Goal: Navigation & Orientation: Find specific page/section

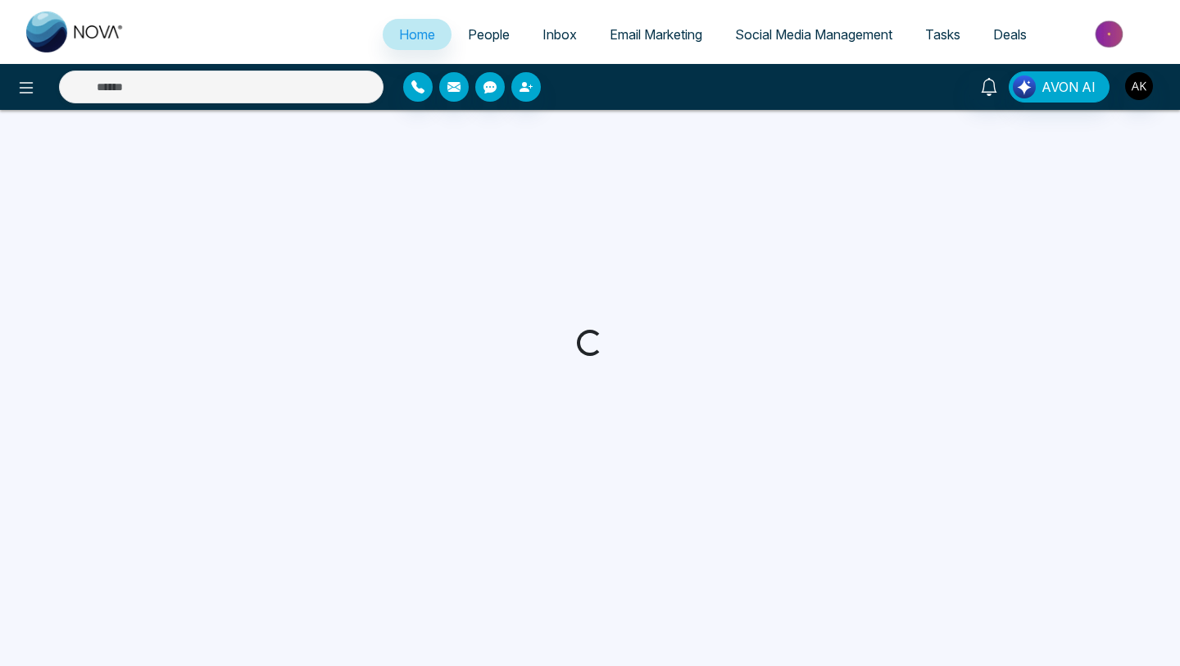
select select "*"
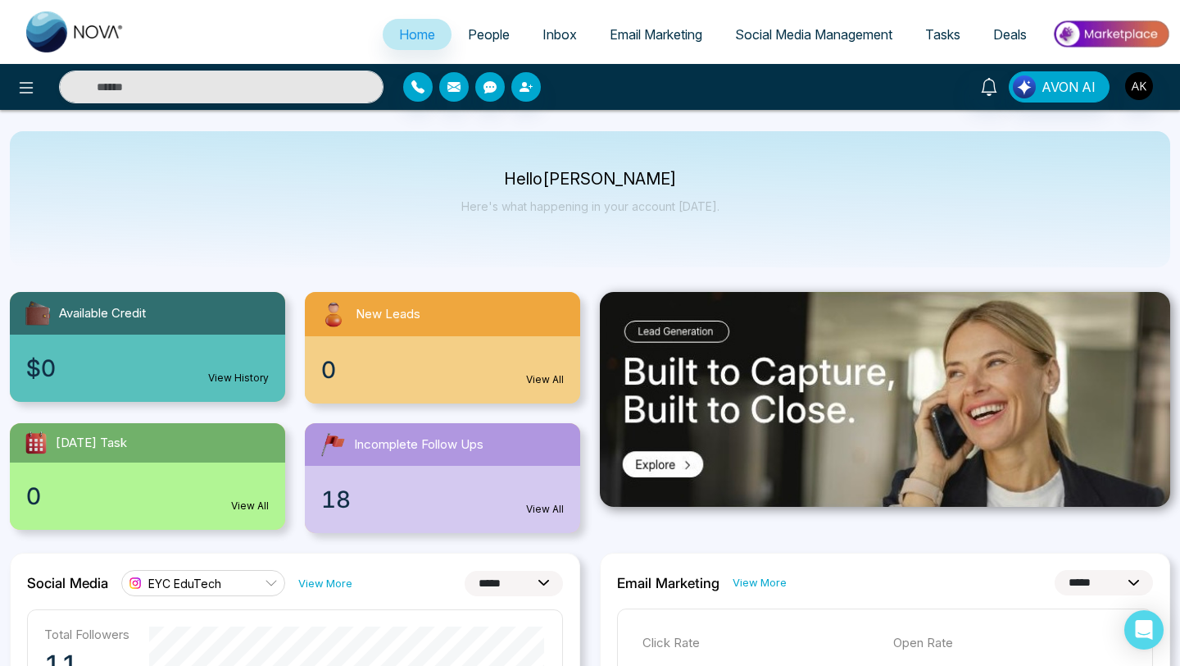
click at [494, 37] on span "People" at bounding box center [489, 34] width 42 height 16
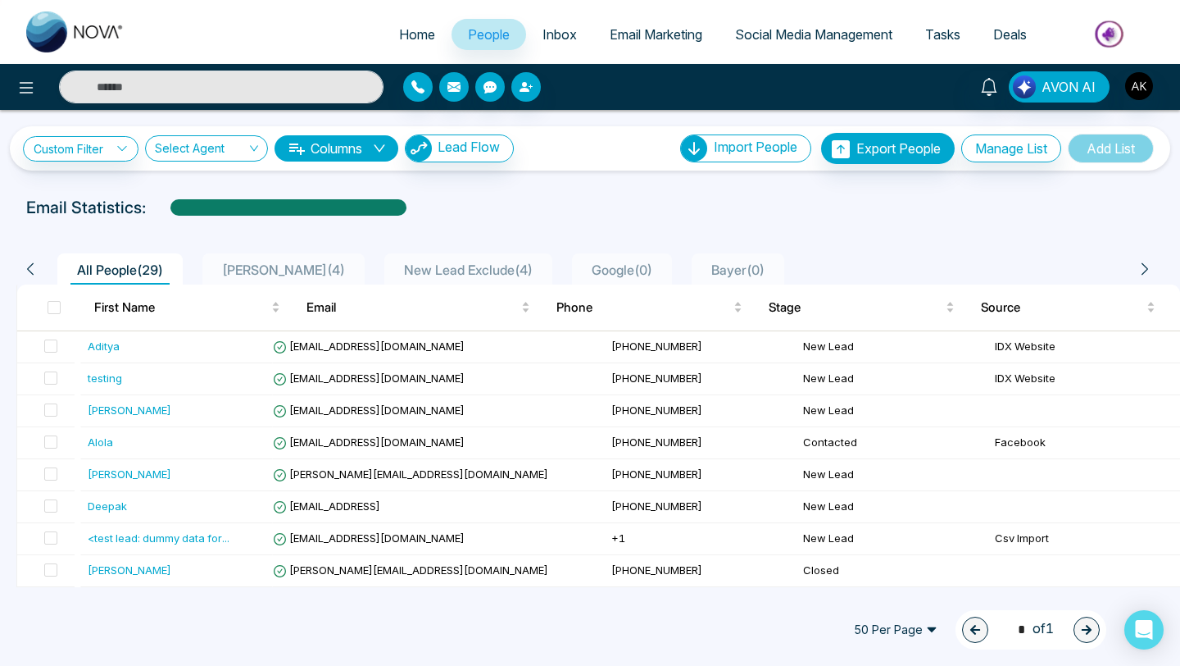
click at [402, 38] on span "Home" at bounding box center [417, 34] width 36 height 16
select select "*"
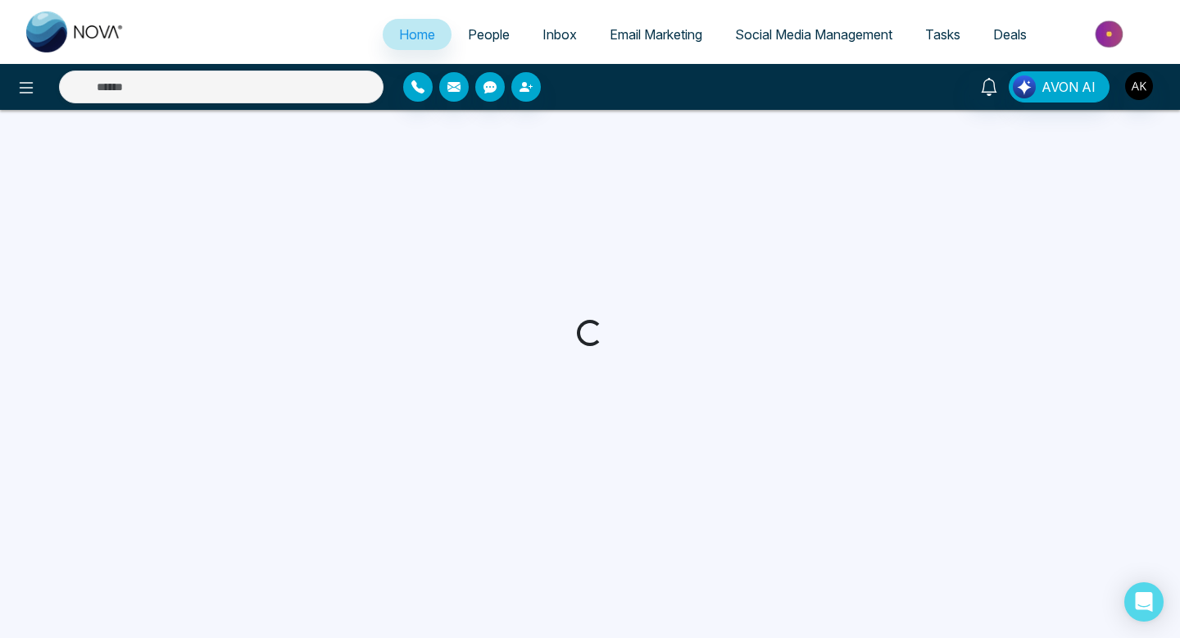
select select "*"
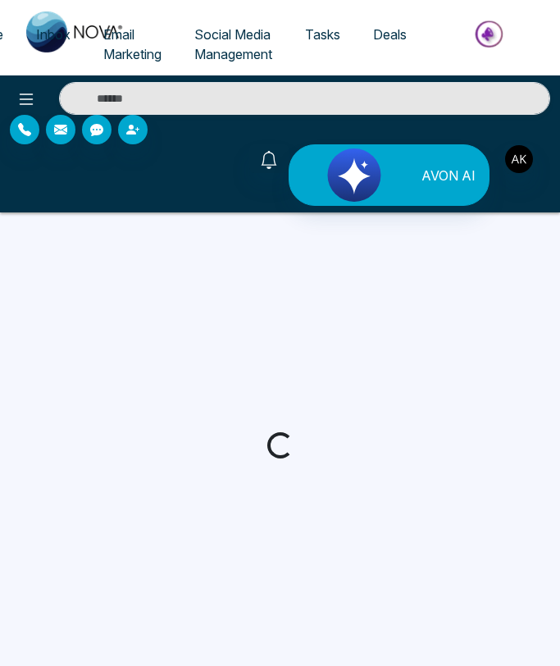
select select "*"
